Goal: Information Seeking & Learning: Learn about a topic

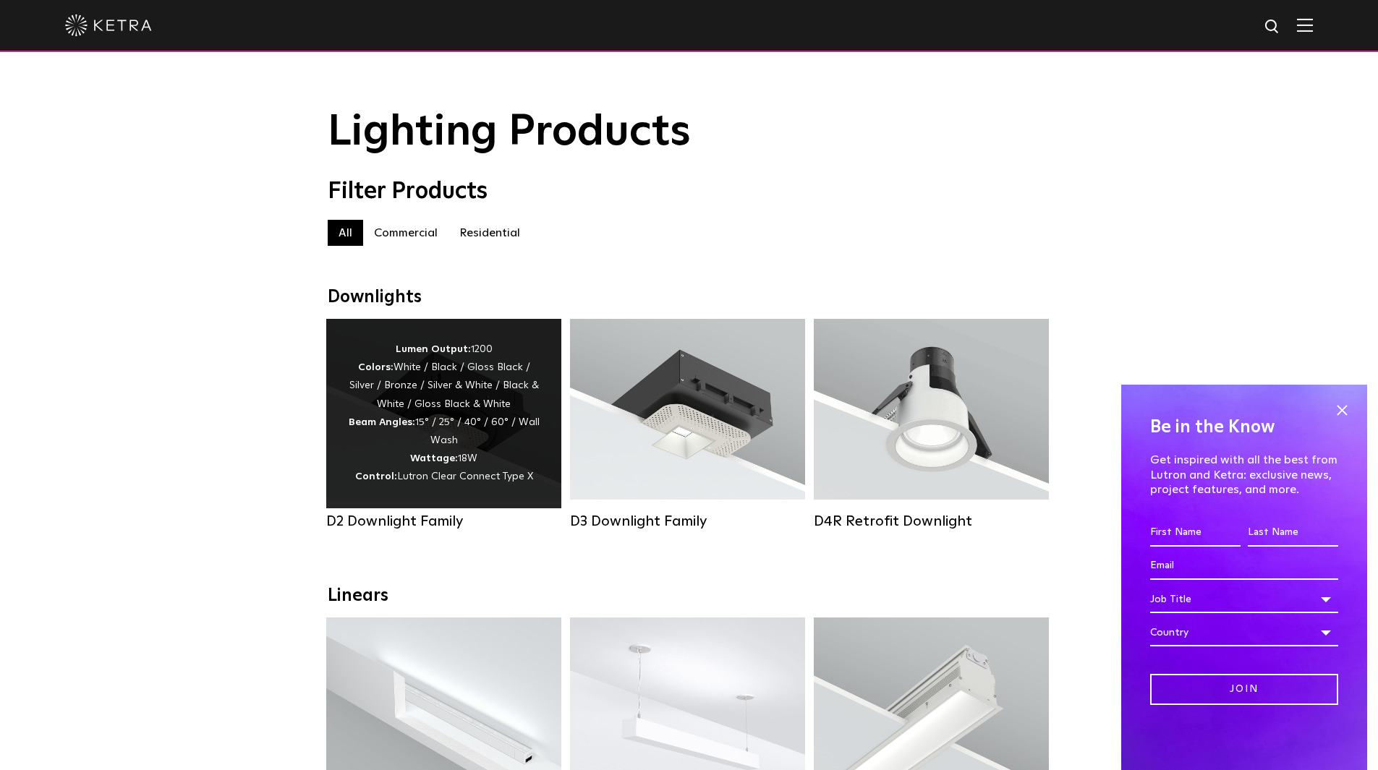
click at [393, 427] on strong "Beam Angles:" at bounding box center [382, 422] width 67 height 10
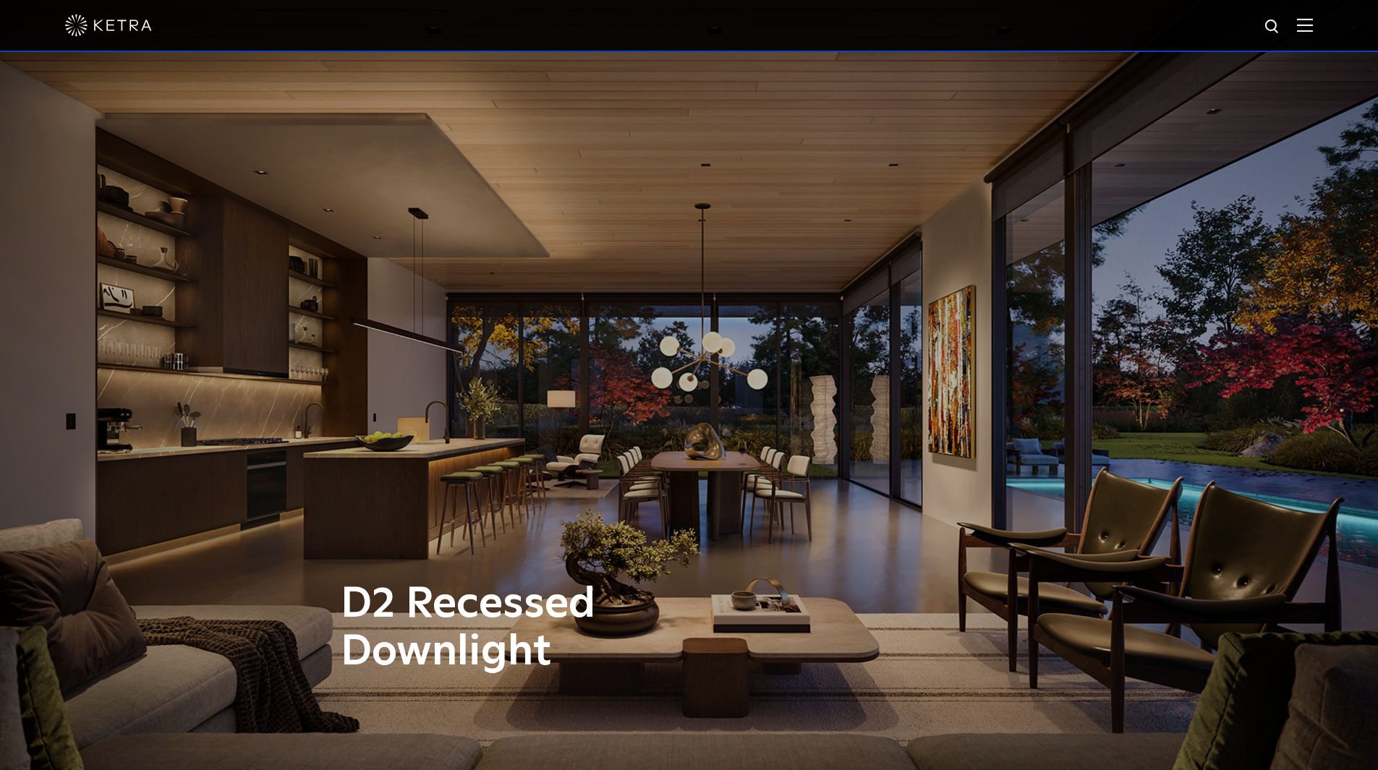
click at [1313, 25] on img at bounding box center [1305, 25] width 16 height 14
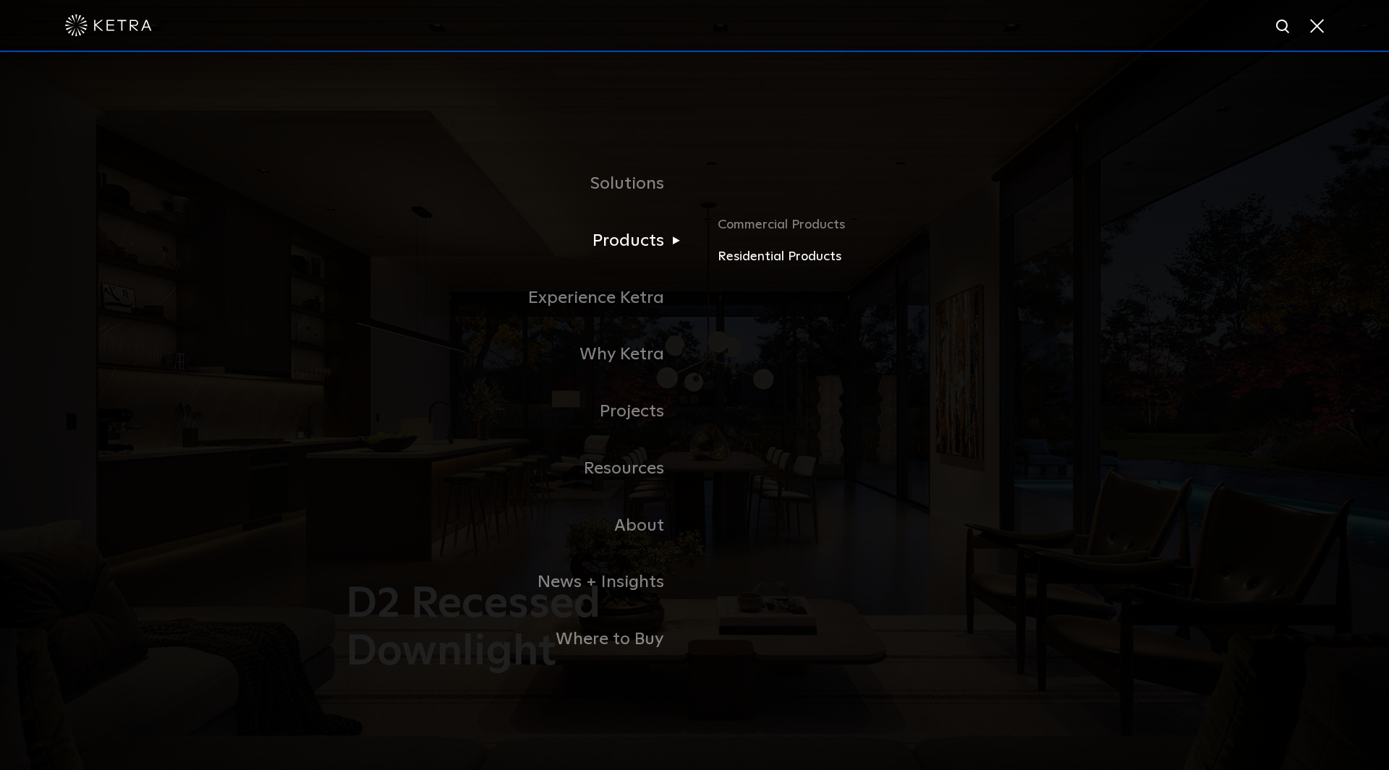
click at [769, 257] on link "Residential Products" at bounding box center [886, 257] width 338 height 21
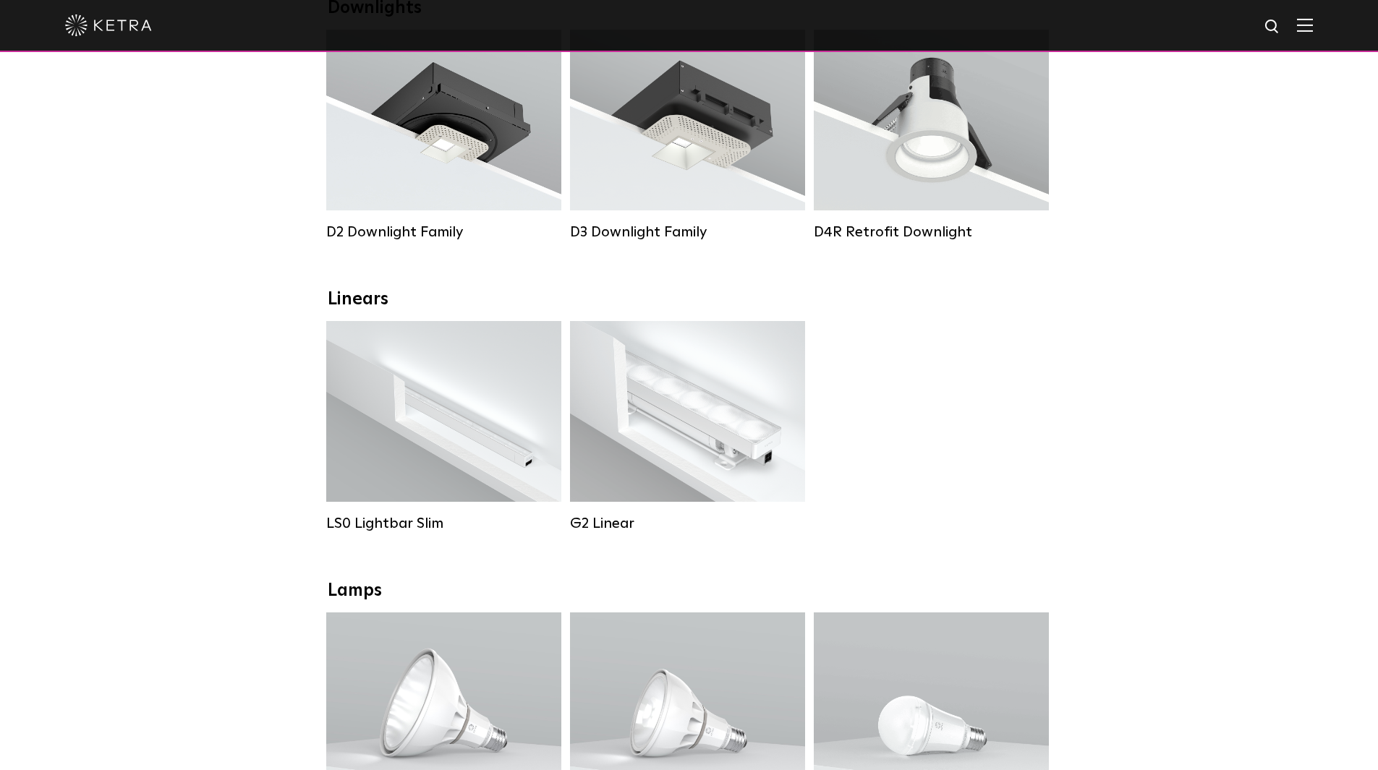
scroll to position [72, 0]
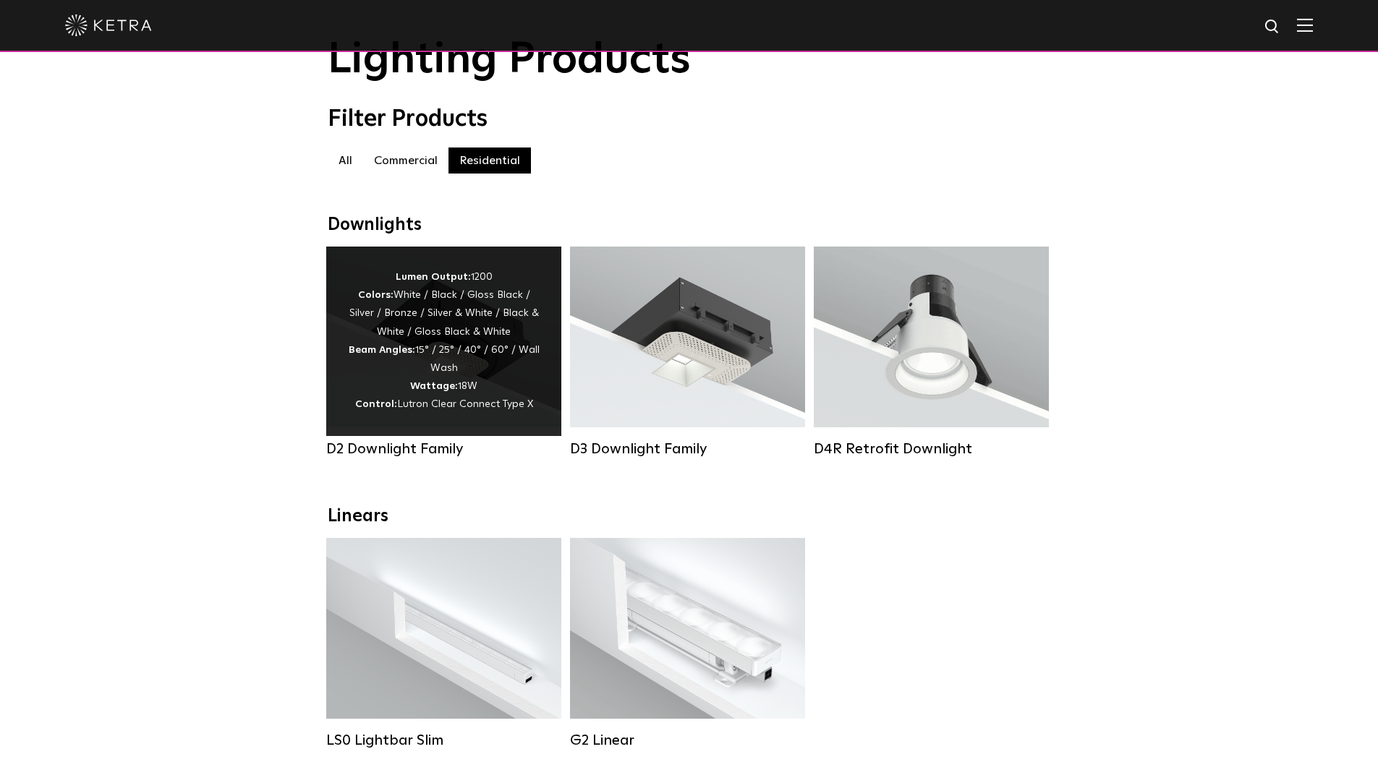
click at [452, 282] on strong "Lumen Output:" at bounding box center [433, 277] width 75 height 10
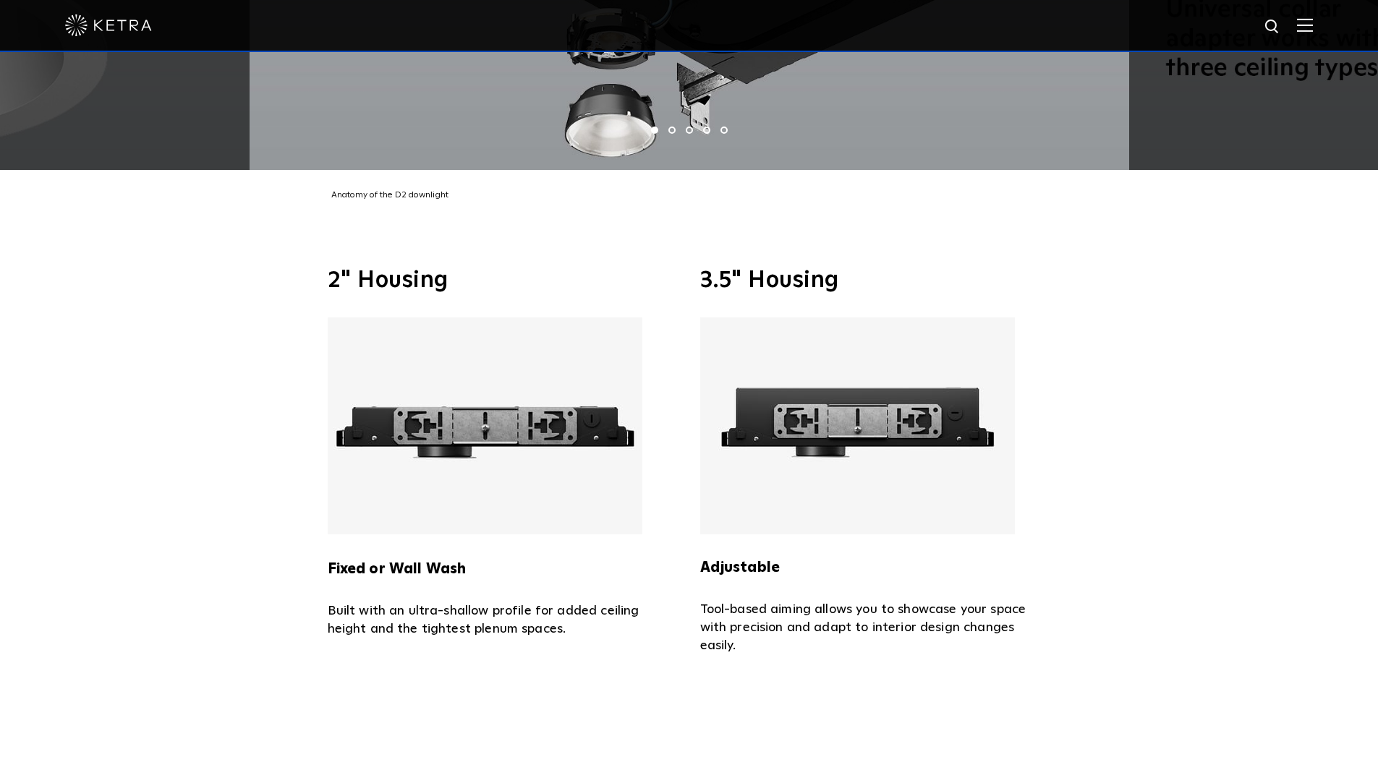
scroll to position [3472, 0]
